Goal: Check status: Check status

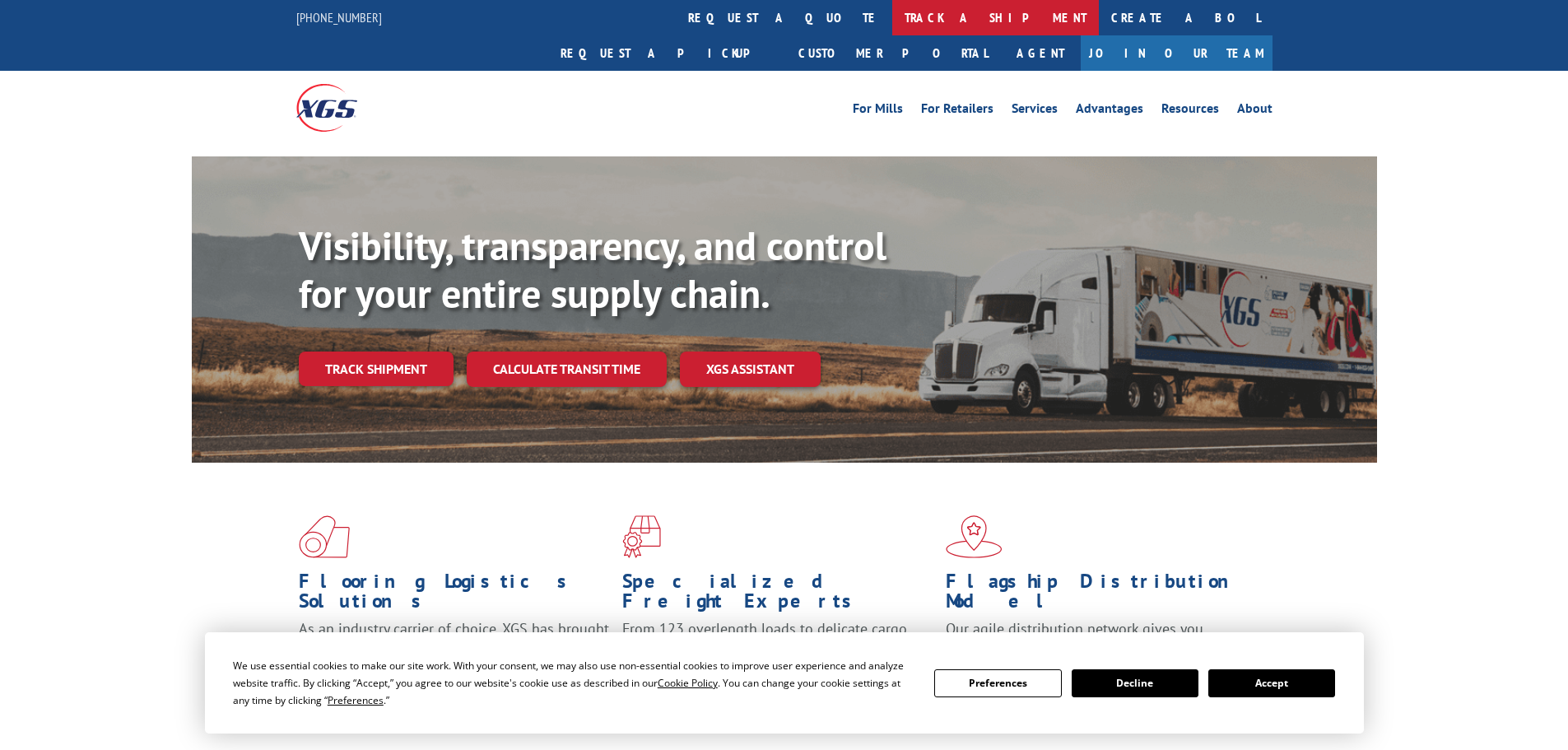
click at [892, 19] on link "track a shipment" at bounding box center [995, 17] width 207 height 35
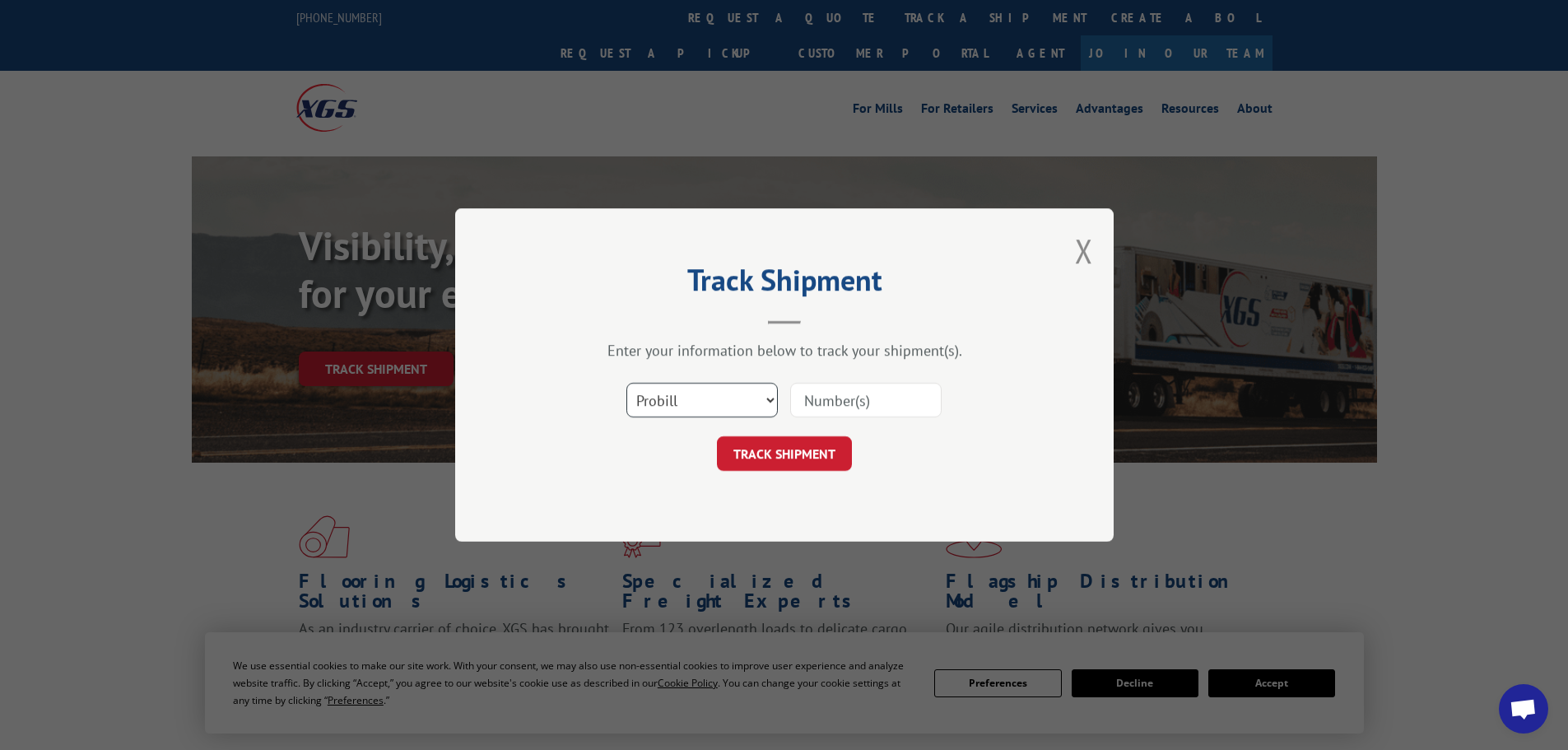
click at [664, 399] on select "Select category... Probill BOL PO" at bounding box center [702, 400] width 151 height 35
select select "po"
click at [626, 382] on select "Select category... Probill BOL PO" at bounding box center [702, 400] width 151 height 35
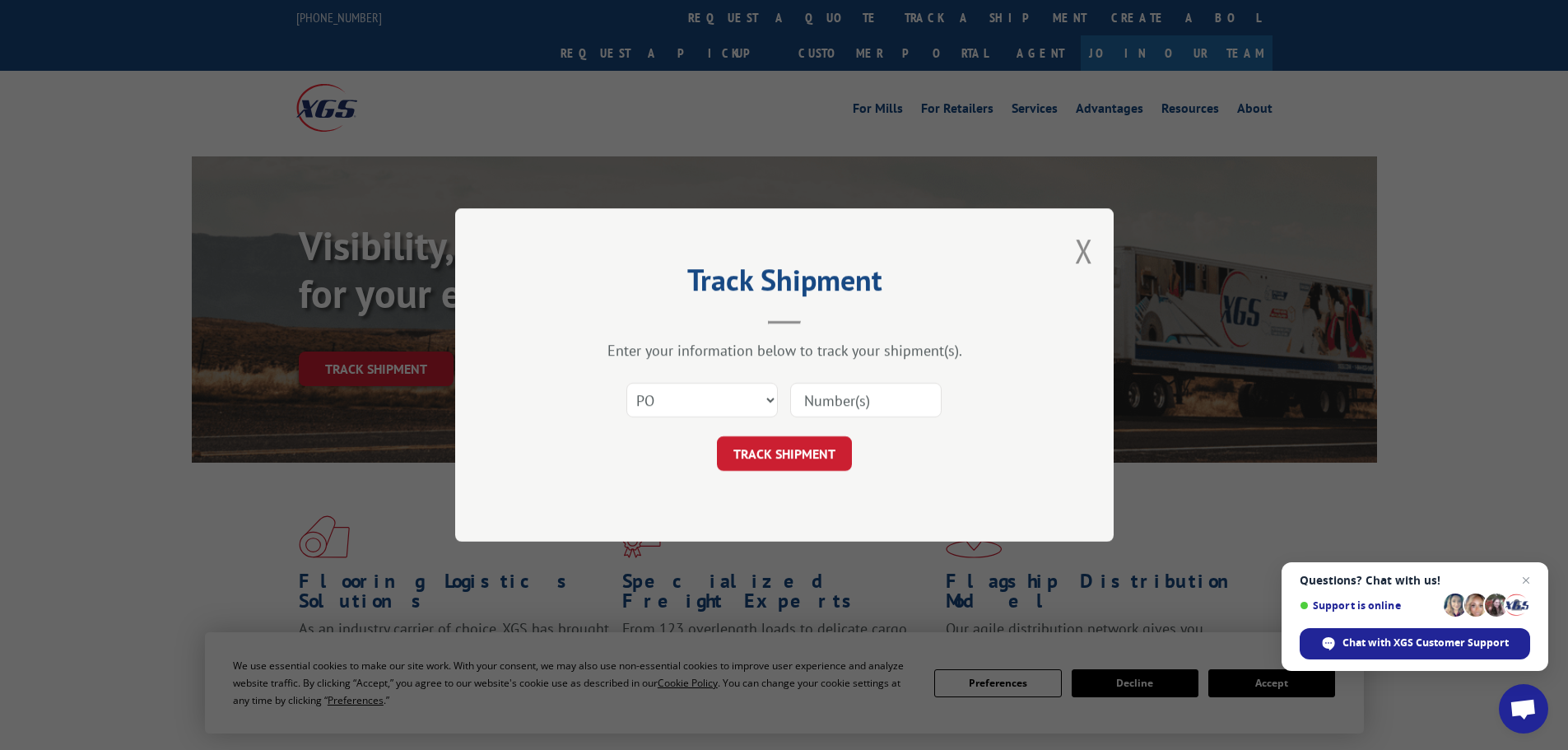
click at [817, 396] on input at bounding box center [865, 400] width 151 height 35
paste input "13505318"
type input "13505318"
click at [814, 455] on button "TRACK SHIPMENT" at bounding box center [784, 453] width 135 height 35
